Goal: Information Seeking & Learning: Check status

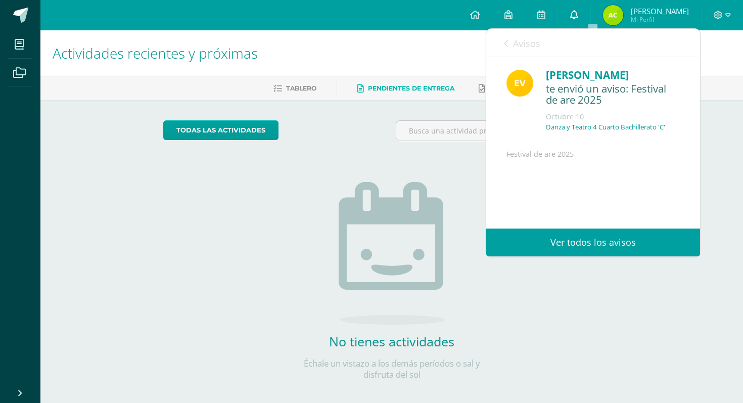
scroll to position [118, 0]
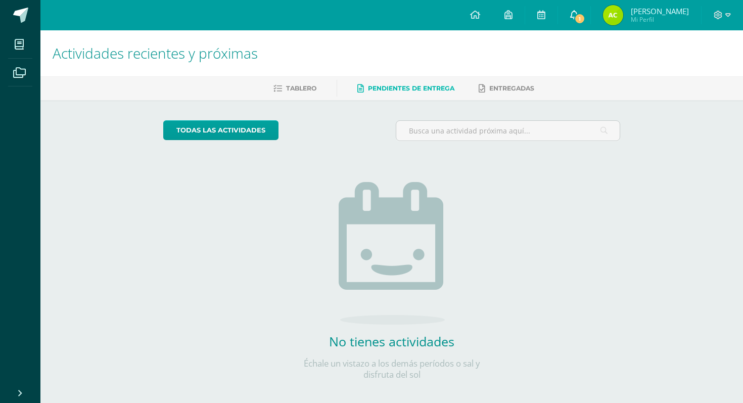
click at [585, 16] on span "1" at bounding box center [579, 18] width 11 height 11
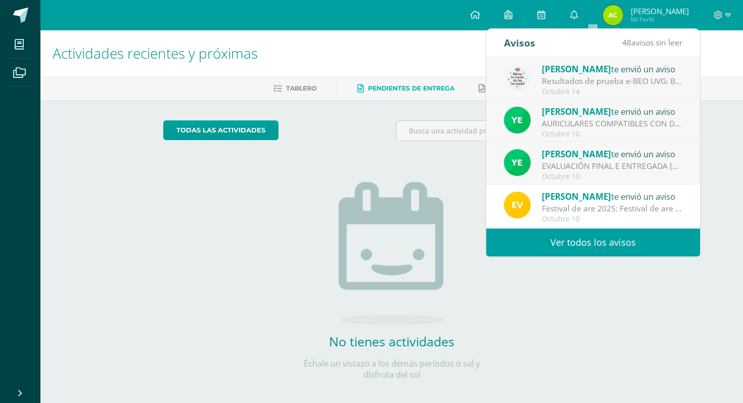
click at [592, 73] on span "[PERSON_NAME]" at bounding box center [576, 69] width 69 height 12
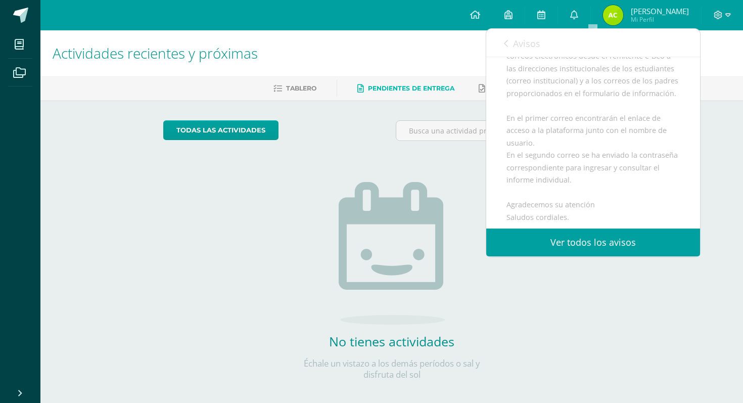
scroll to position [148, 0]
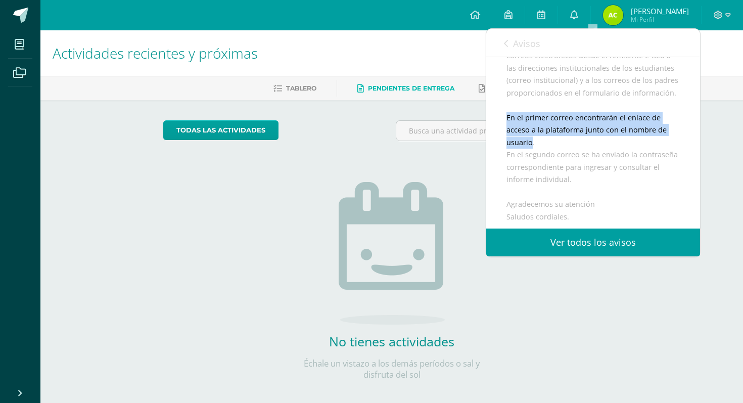
drag, startPoint x: 533, startPoint y: 150, endPoint x: 502, endPoint y: 133, distance: 34.6
click at [502, 133] on div "[PERSON_NAME] te envió un aviso: Resultados de prueba e-BEO UVG [DATE] Cuarto B…" at bounding box center [593, 108] width 214 height 398
copy div "En el primer correo encontrarán el enlace de acceso a la plataforma junto con e…"
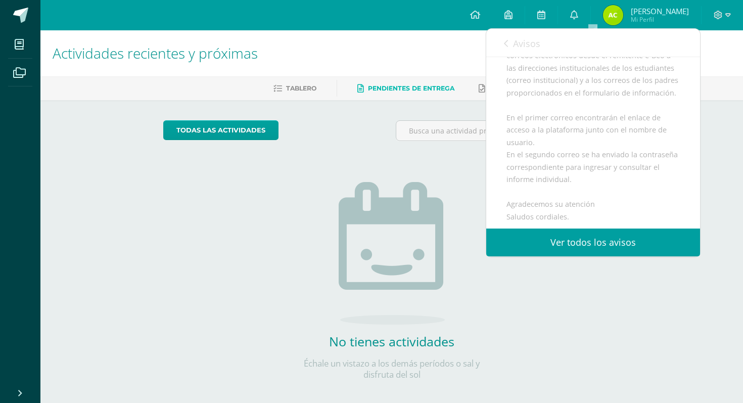
click at [512, 36] on link "Avisos" at bounding box center [522, 43] width 36 height 29
